Goal: Task Accomplishment & Management: Manage account settings

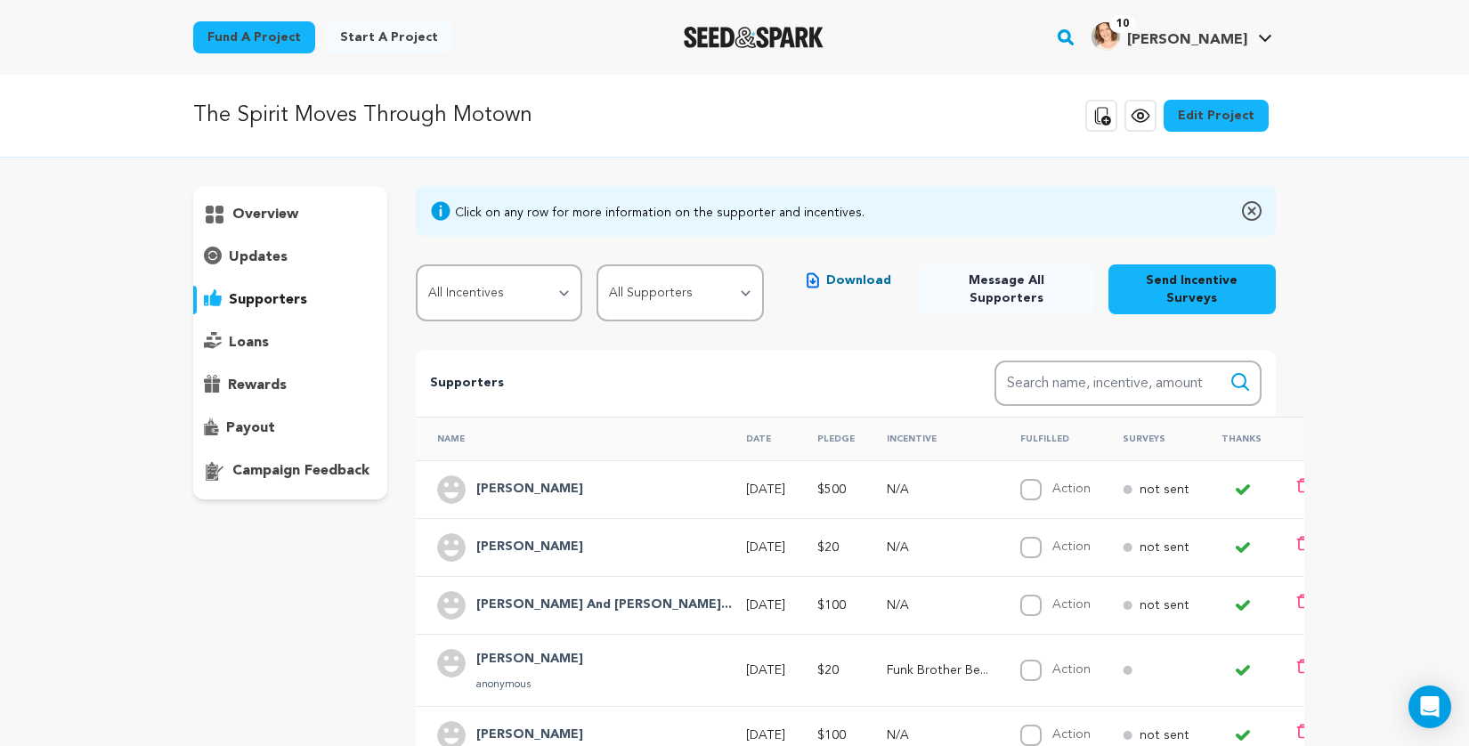
scroll to position [271, 0]
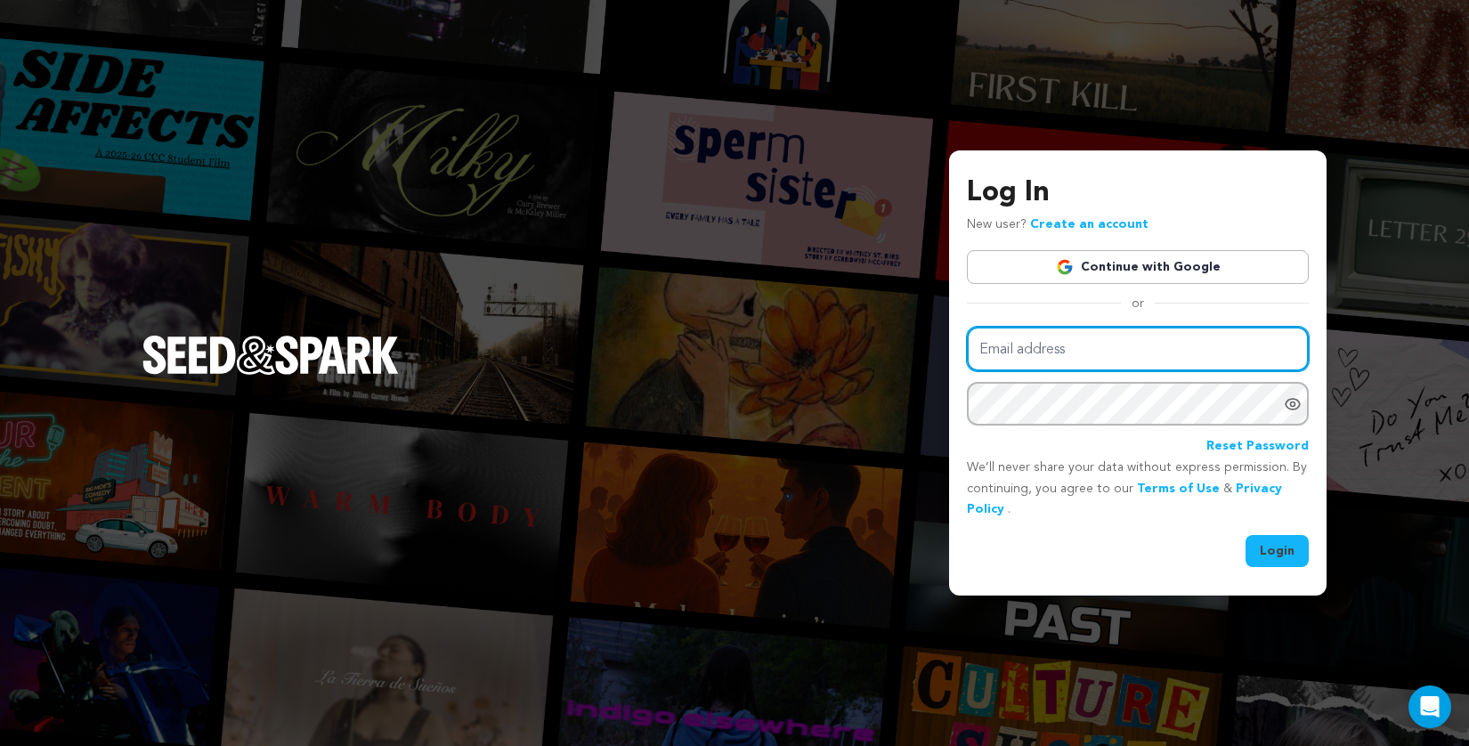
type input "[EMAIL_ADDRESS][DOMAIN_NAME]"
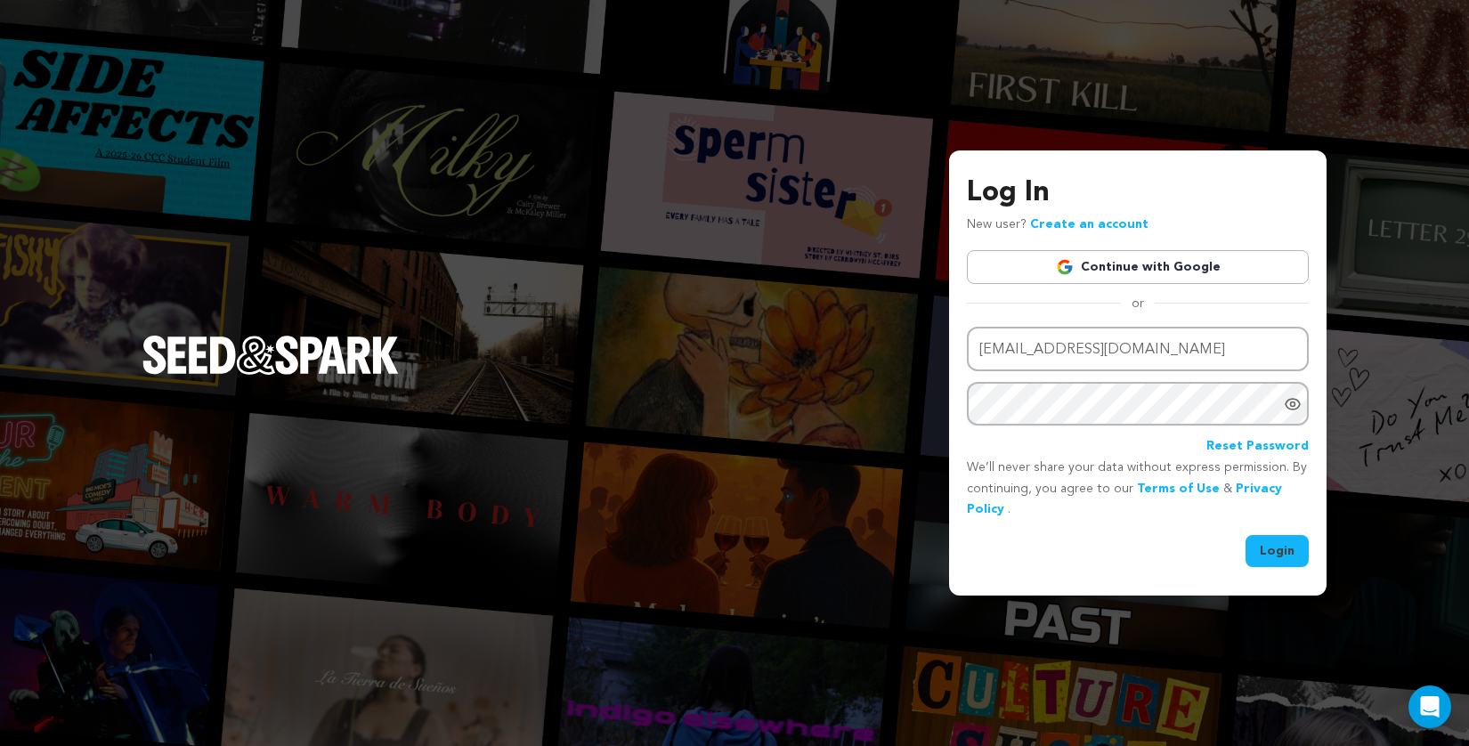
click at [1275, 557] on button "Login" at bounding box center [1276, 551] width 63 height 32
